Goal: Communication & Community: Share content

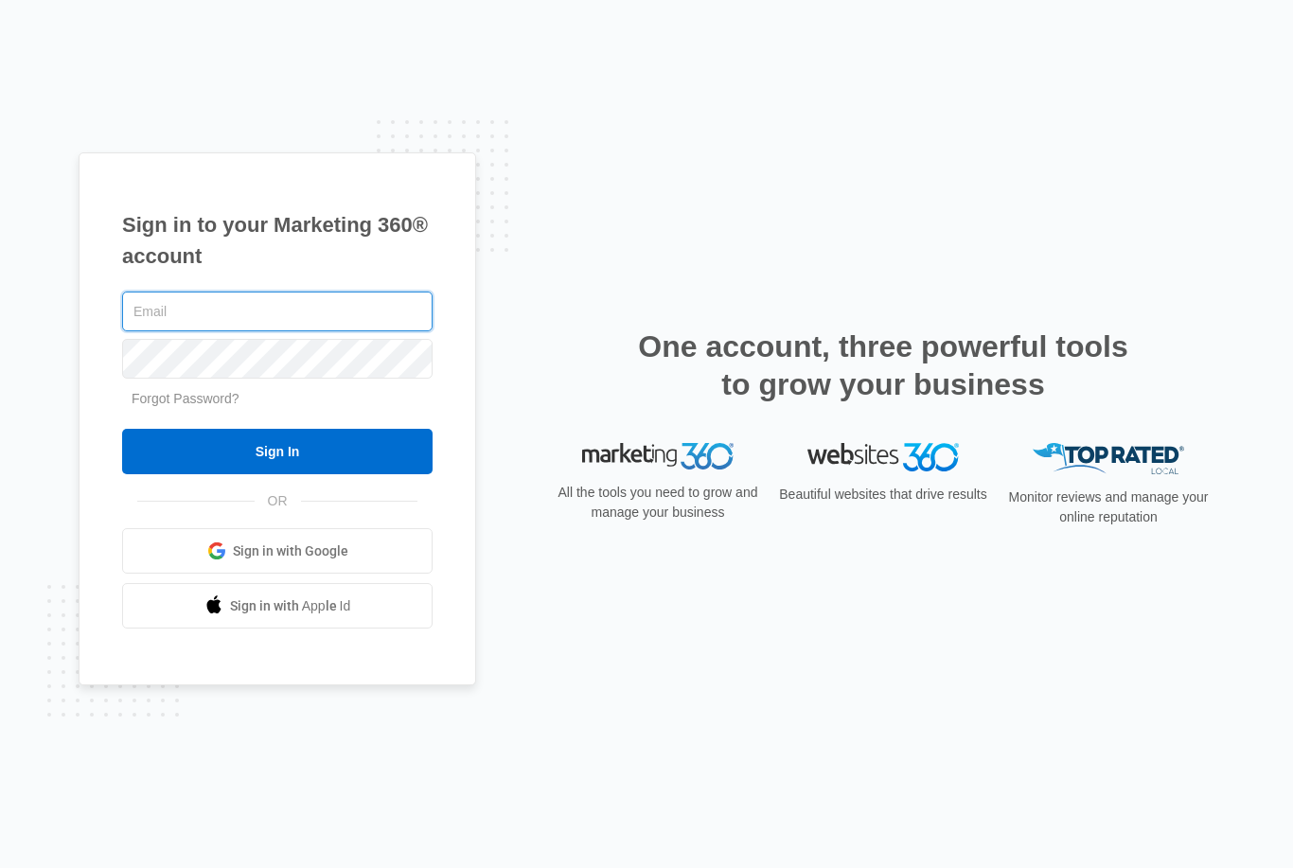
type input "[EMAIL_ADDRESS][DOMAIN_NAME]"
click at [277, 474] on input "Sign In" at bounding box center [277, 451] width 310 height 45
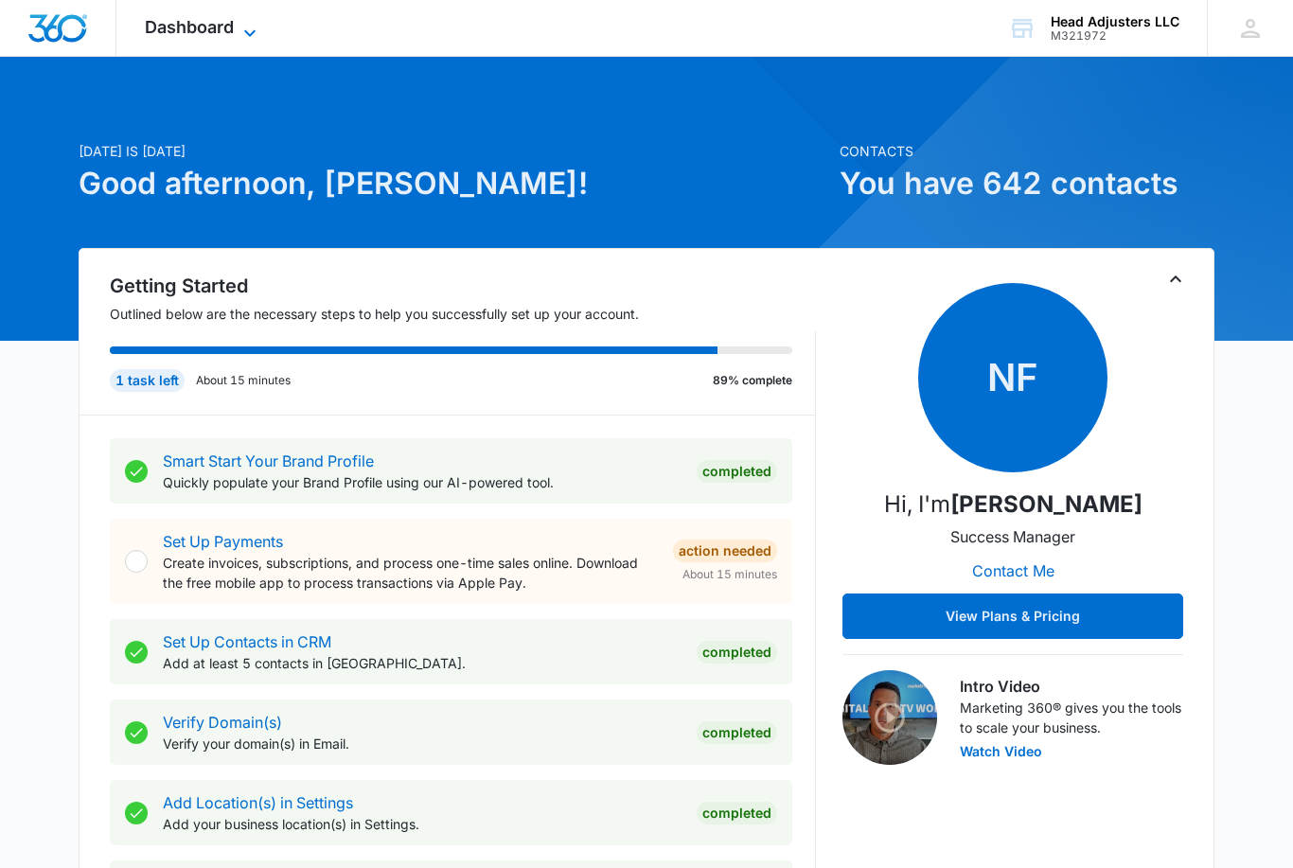
click at [250, 37] on icon at bounding box center [250, 33] width 23 height 23
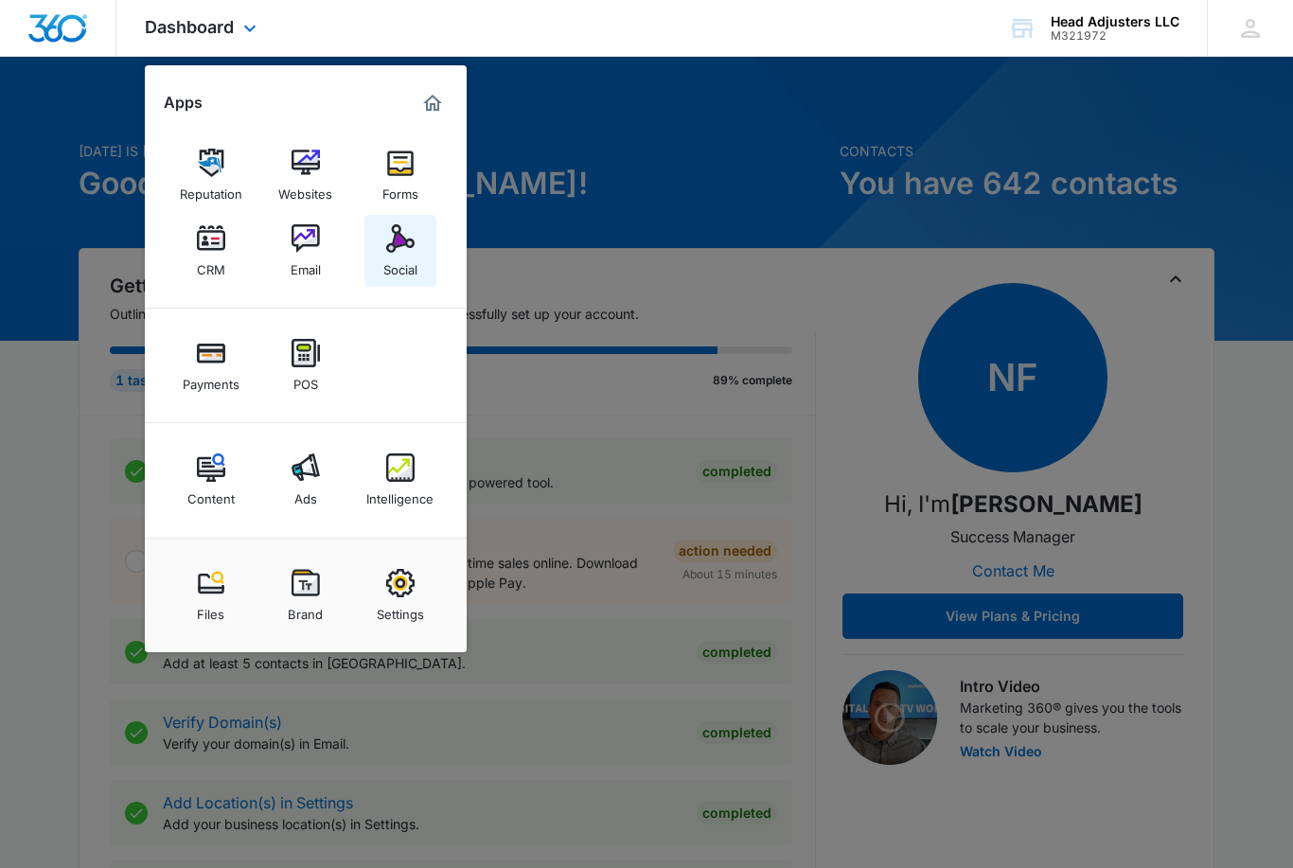
click at [398, 267] on div "Social" at bounding box center [400, 265] width 34 height 25
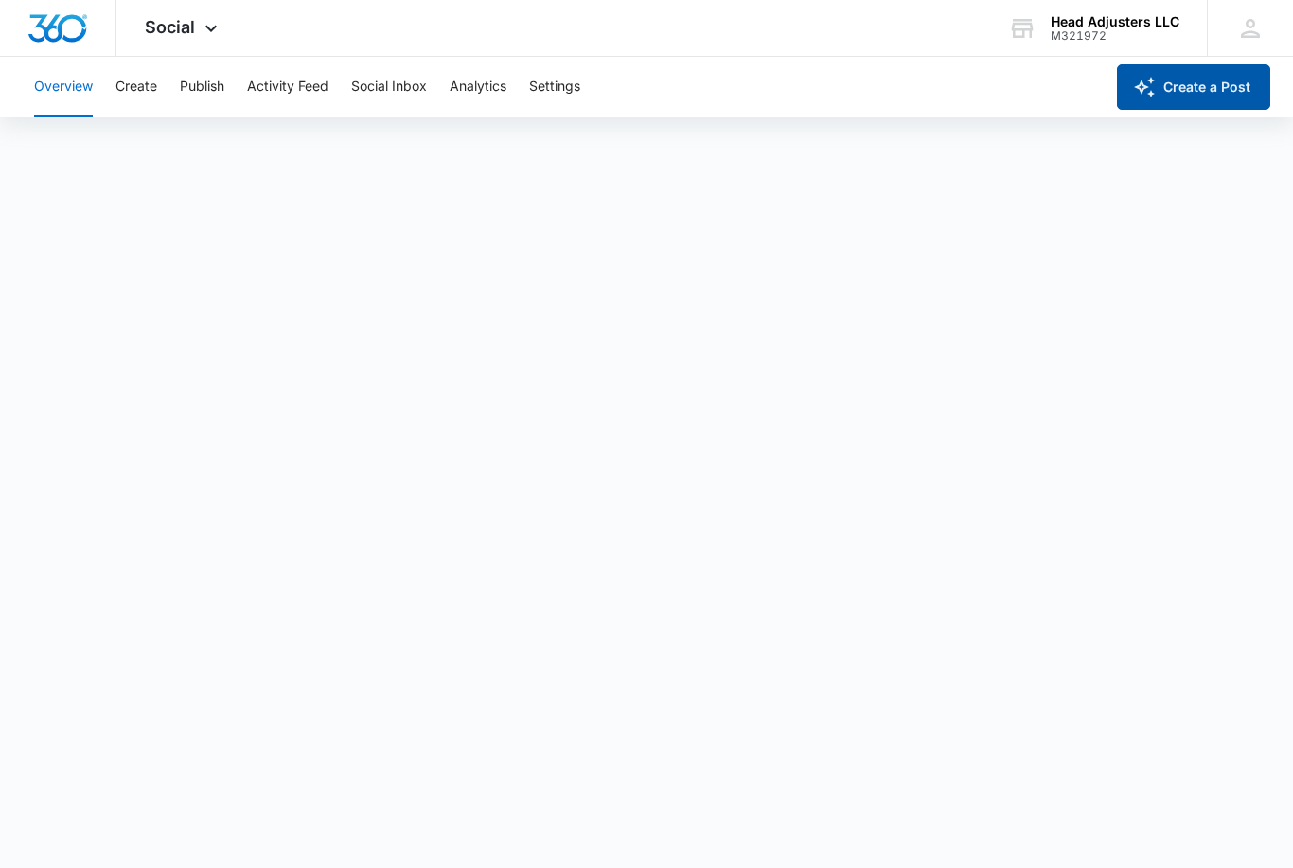
click at [1192, 86] on button "Create a Post" at bounding box center [1193, 86] width 153 height 45
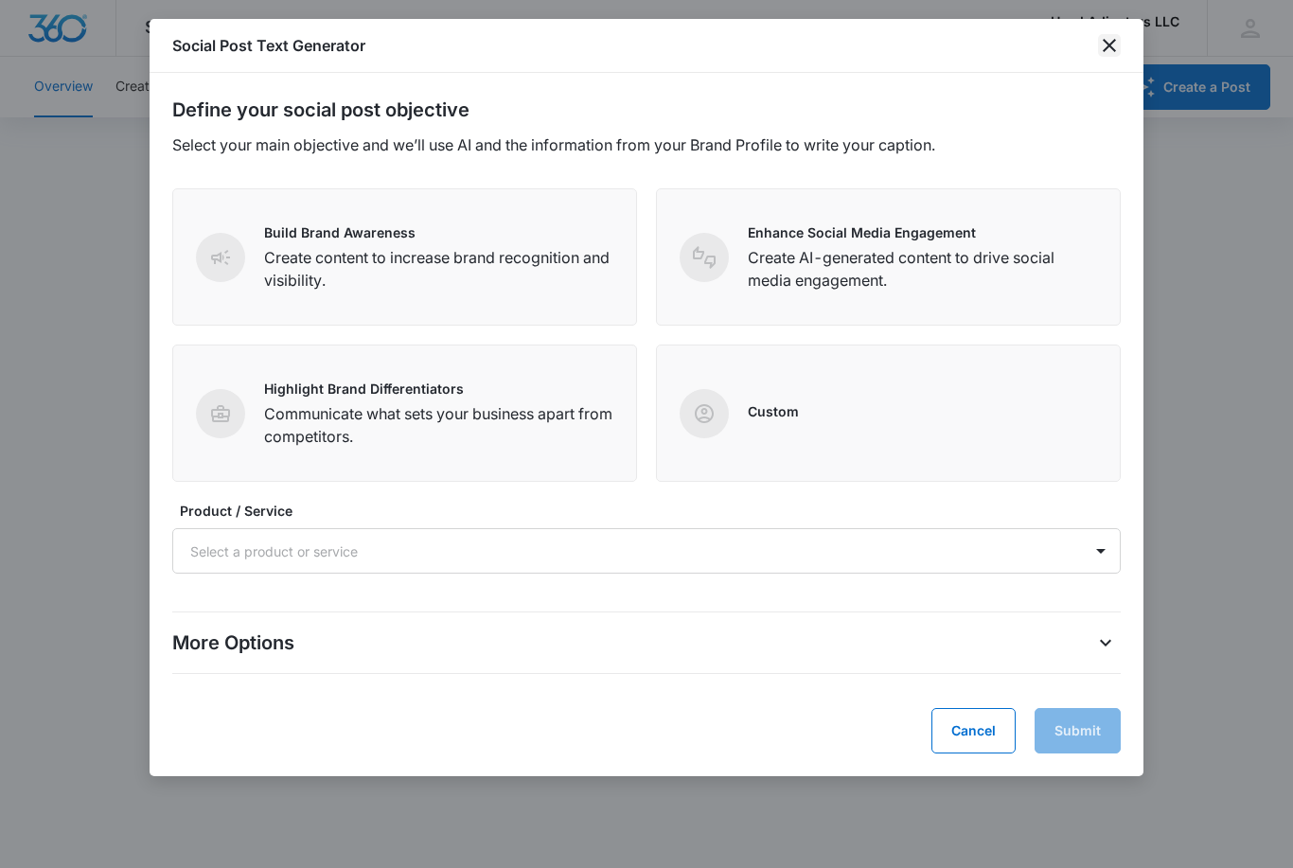
click at [1119, 51] on icon "close" at bounding box center [1109, 45] width 23 height 23
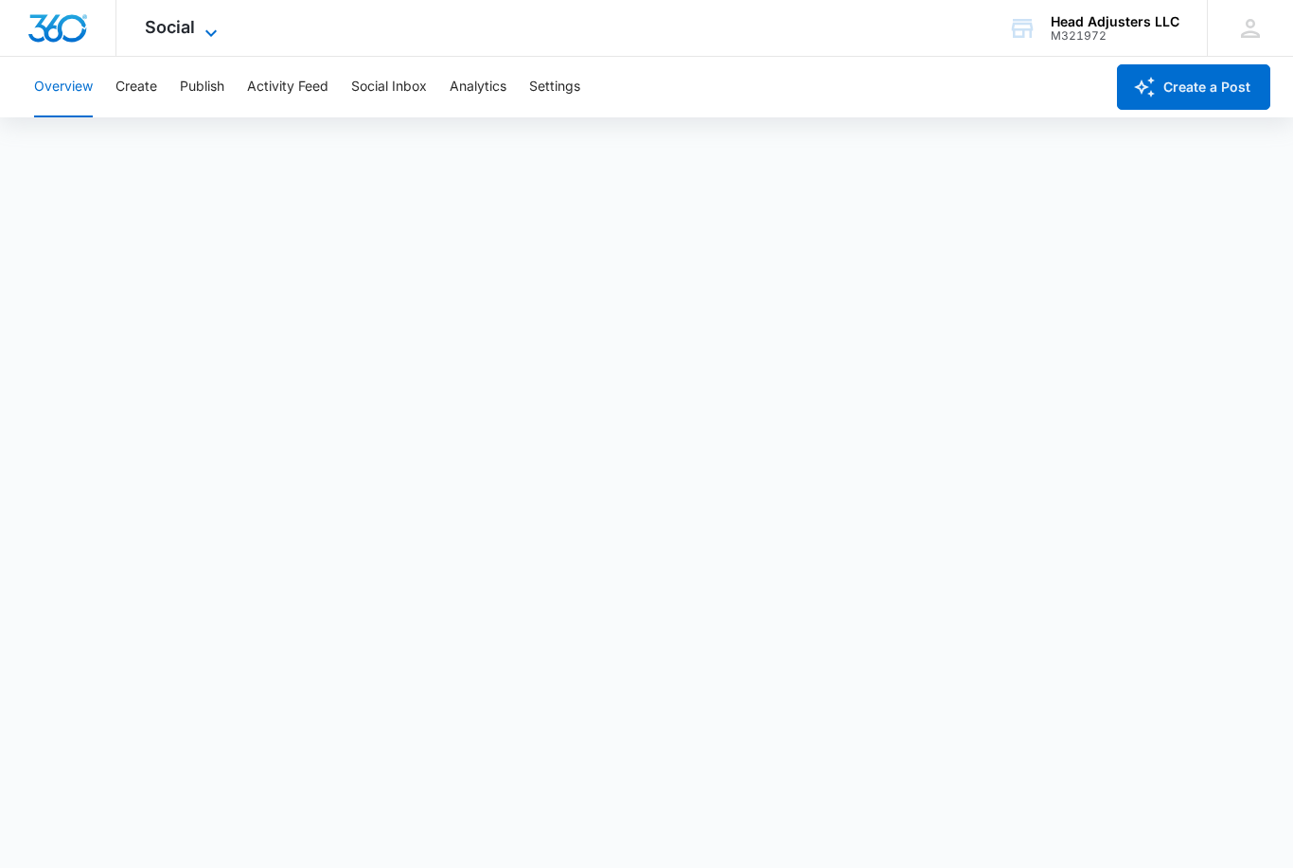
click at [199, 35] on div "Social Apps Reputation Websites Forms CRM Email Social Payments POS Content Ads…" at bounding box center [183, 28] width 134 height 56
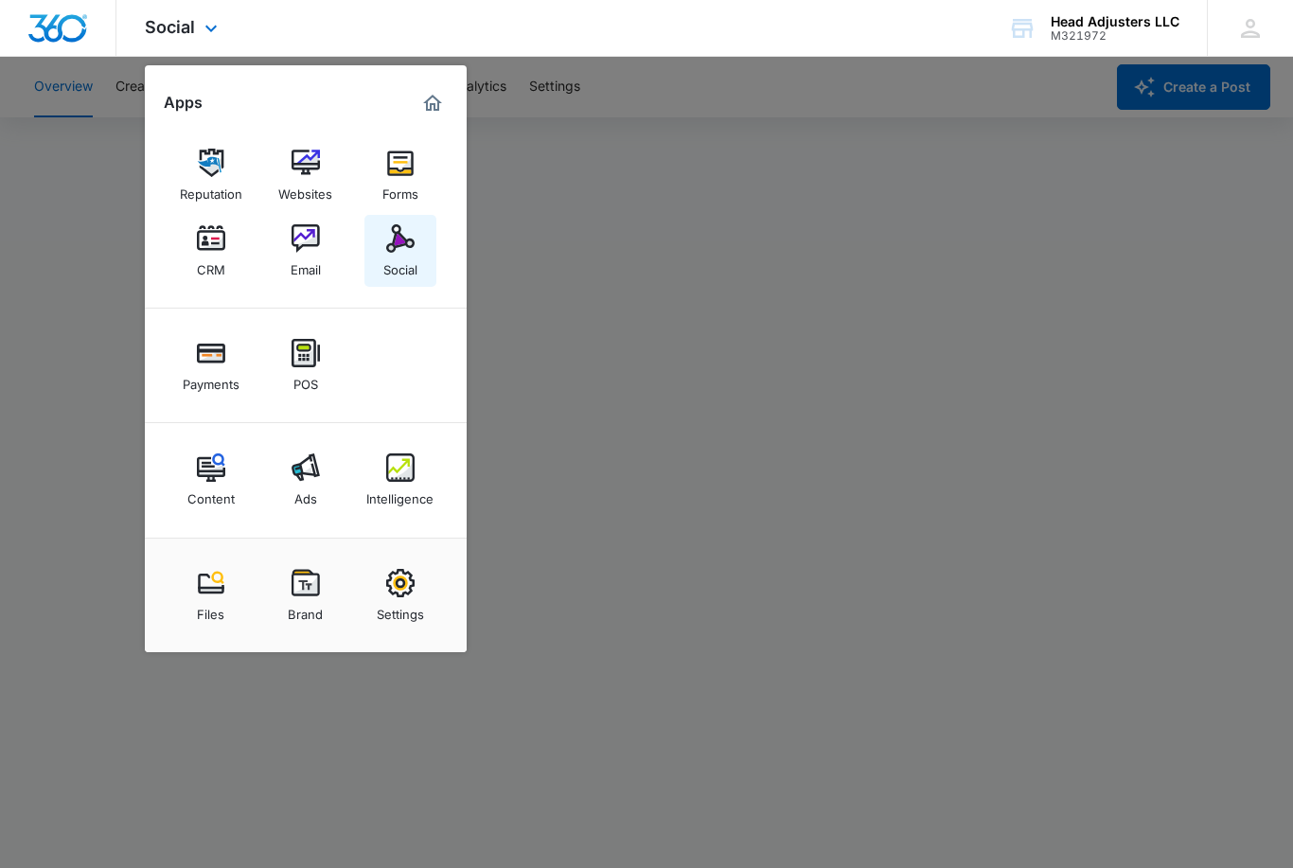
click at [412, 244] on img at bounding box center [400, 238] width 28 height 28
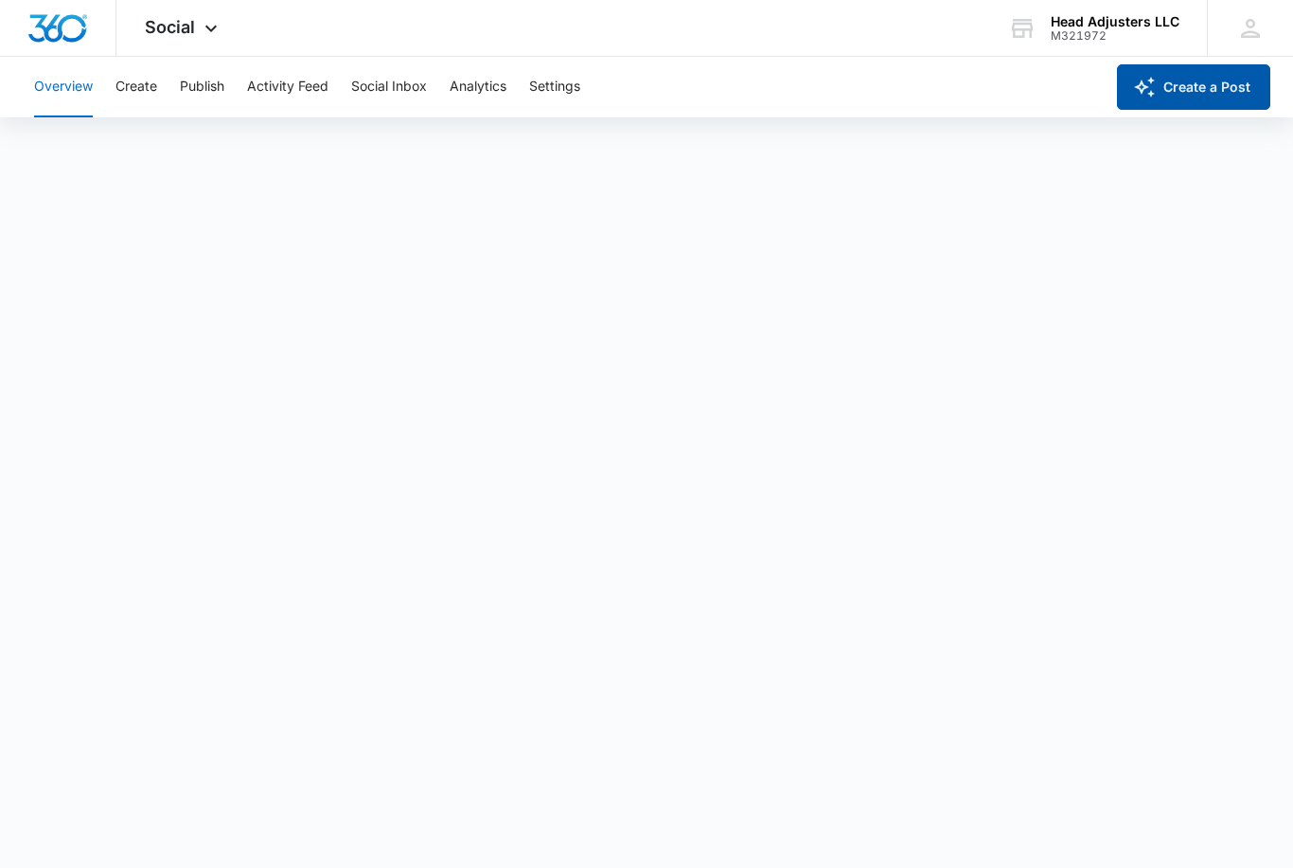
click at [1230, 83] on button "Create a Post" at bounding box center [1193, 86] width 153 height 45
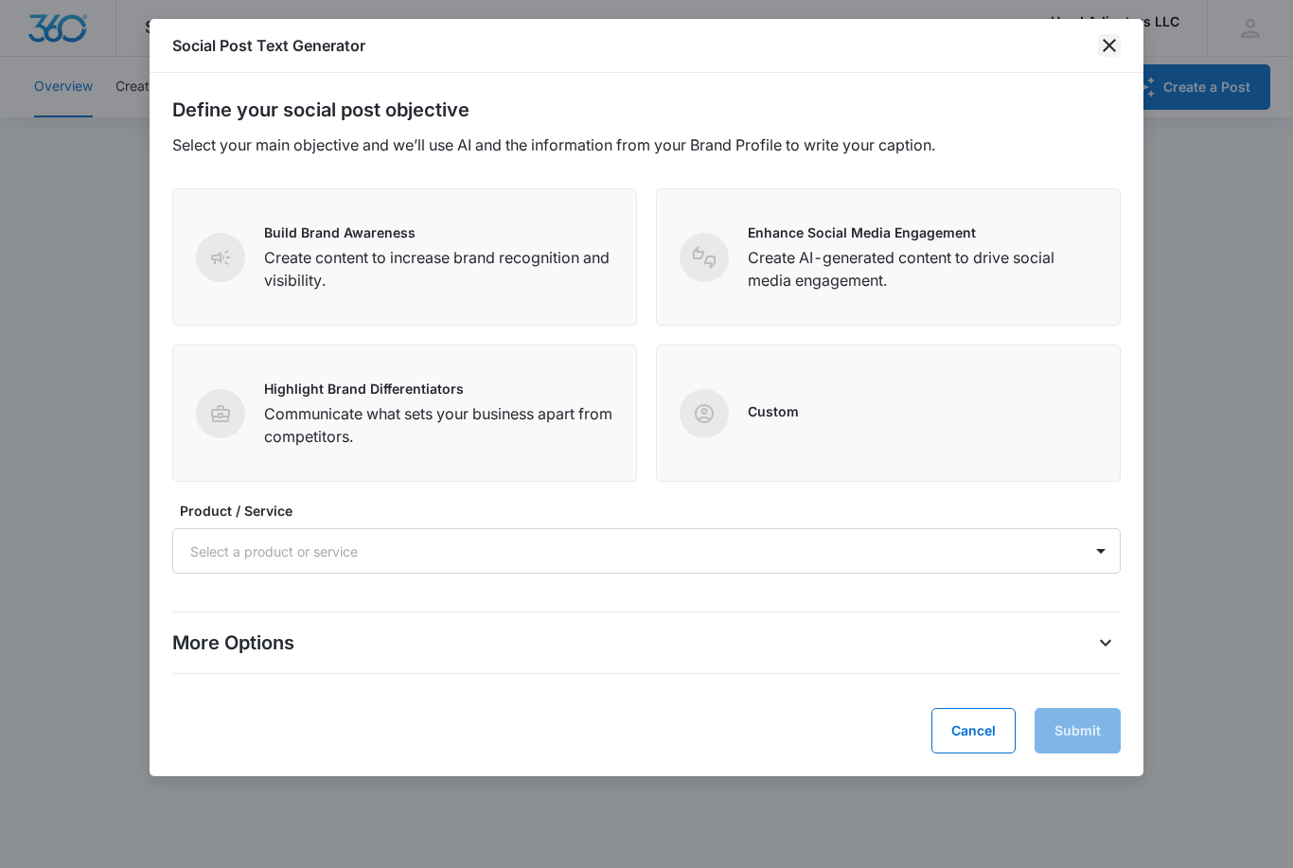
click at [1119, 50] on icon "close" at bounding box center [1109, 45] width 23 height 23
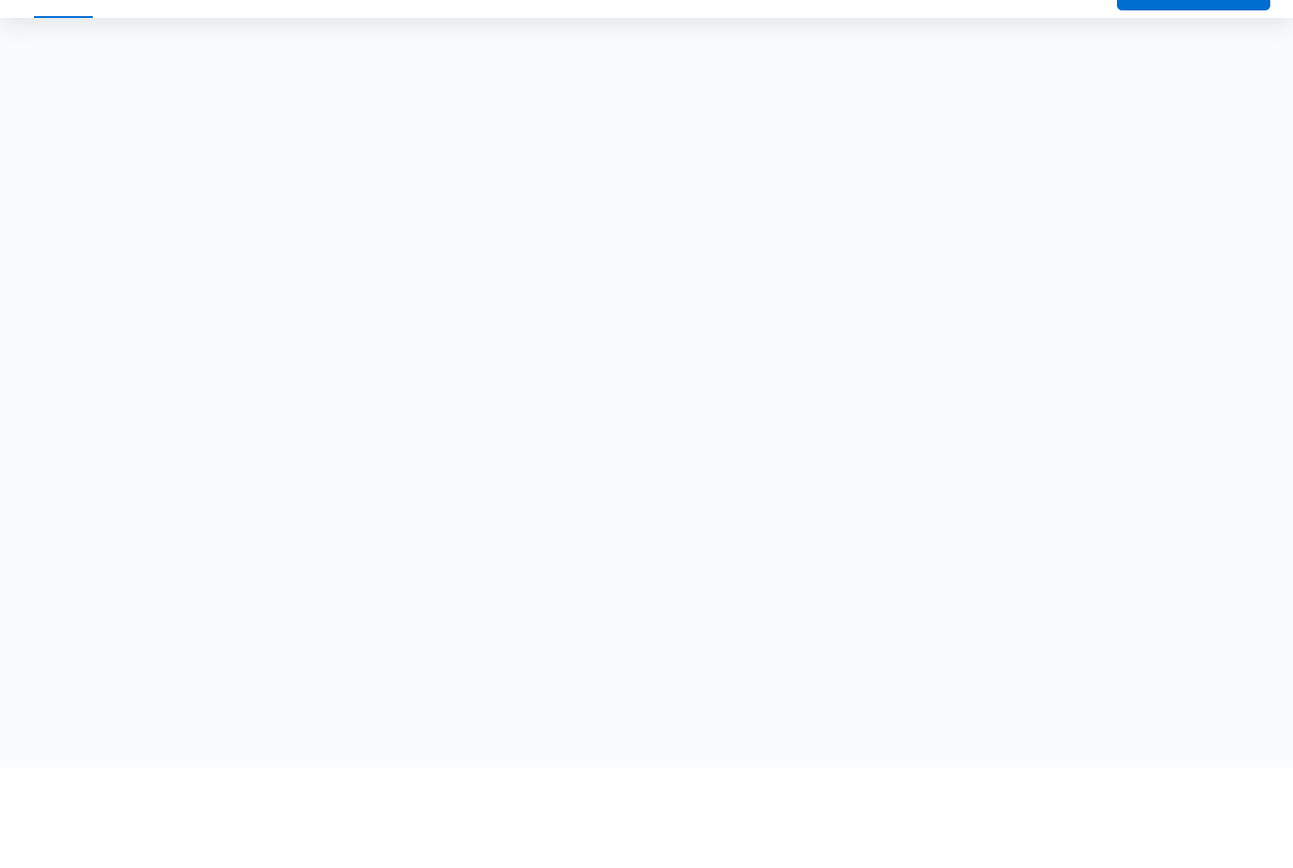
scroll to position [6, 0]
